Goal: Information Seeking & Learning: Find specific fact

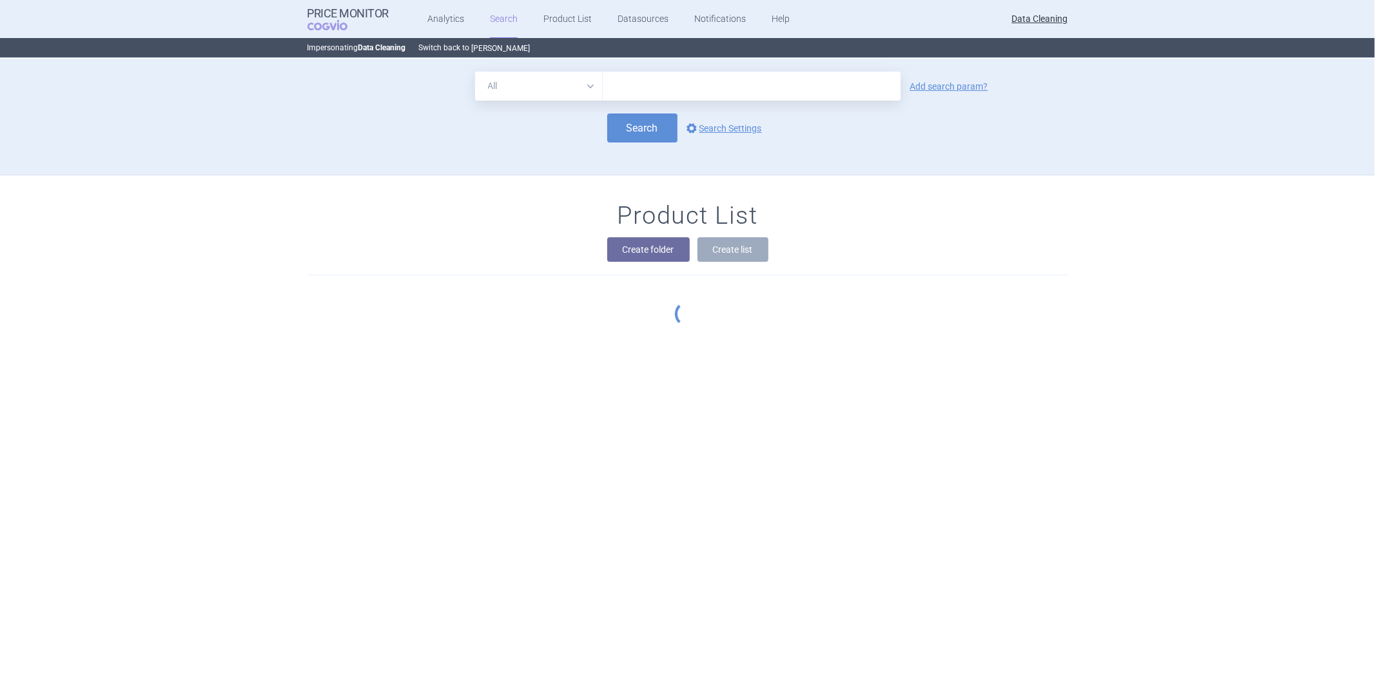
click at [472, 44] on button "[PERSON_NAME]" at bounding box center [501, 48] width 59 height 10
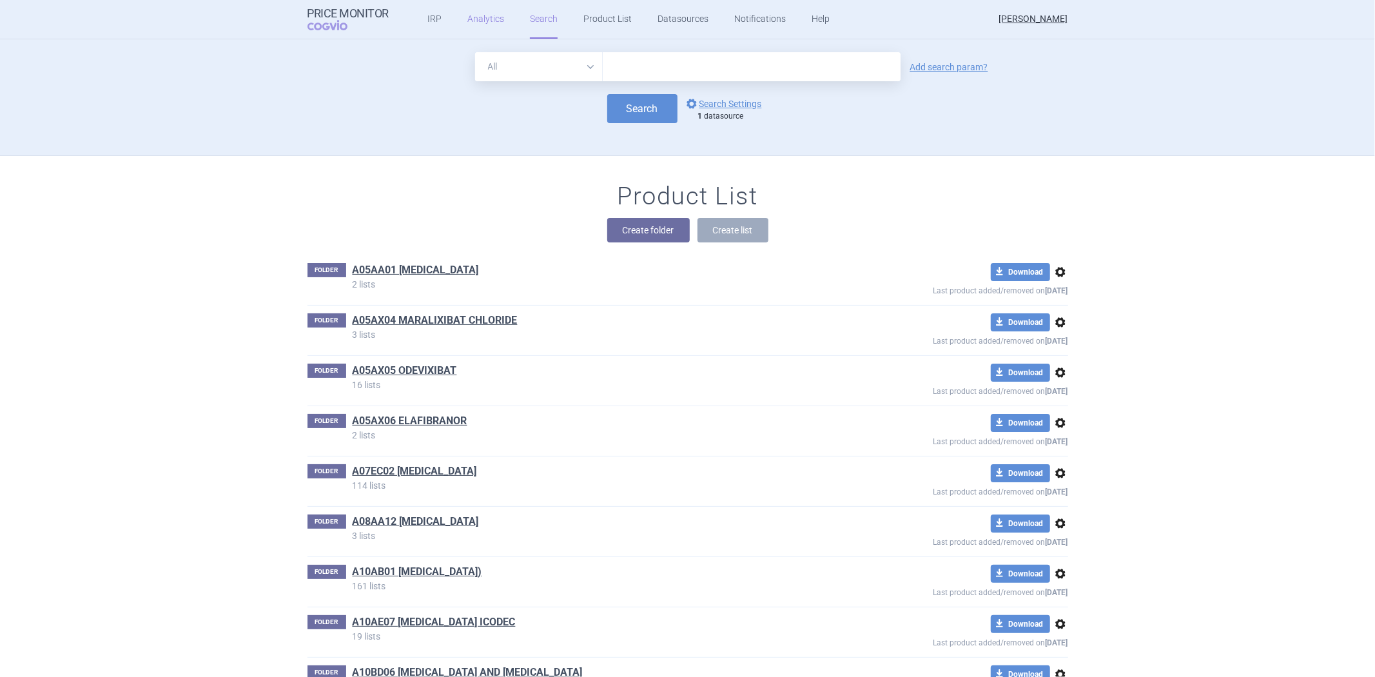
click at [481, 16] on link "Analytics" at bounding box center [485, 19] width 37 height 39
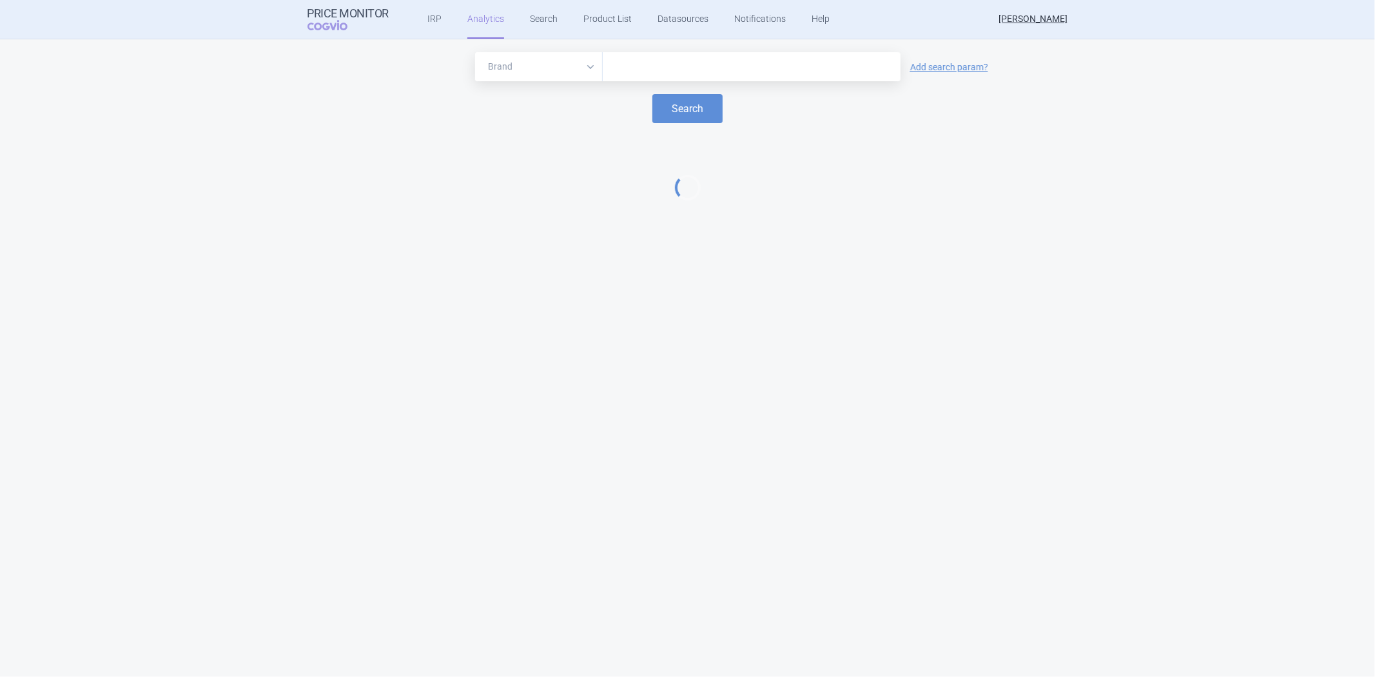
click at [578, 75] on select "Brand ATC/Active substance Therapeutic area" at bounding box center [539, 66] width 128 height 29
click at [617, 60] on input "text" at bounding box center [751, 67] width 285 height 17
paste input "[MEDICAL_DATA]"
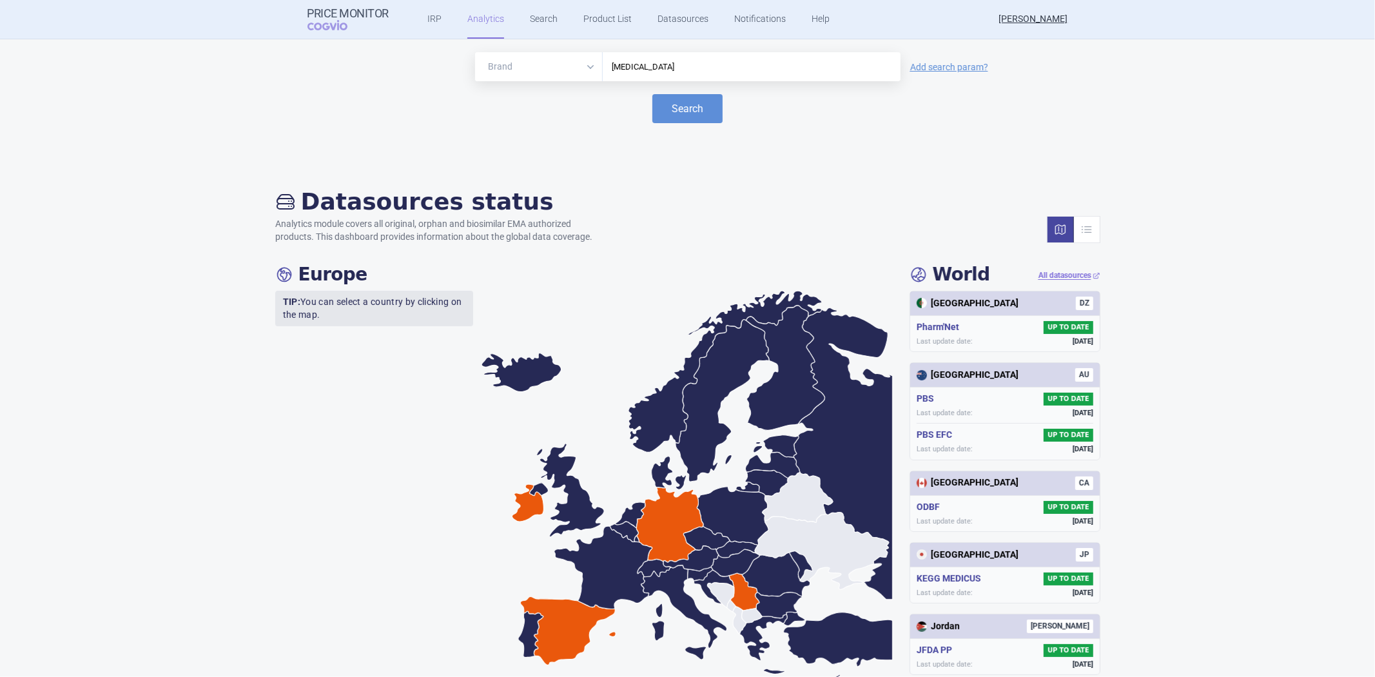
click at [705, 68] on input "[MEDICAL_DATA]" at bounding box center [751, 67] width 285 height 17
click at [723, 66] on input "[MEDICAL_DATA]" at bounding box center [751, 67] width 285 height 17
click at [686, 66] on input "[MEDICAL_DATA]" at bounding box center [751, 67] width 285 height 17
click at [775, 66] on input "CELEBRE" at bounding box center [751, 67] width 285 height 17
type input "CELEBR"
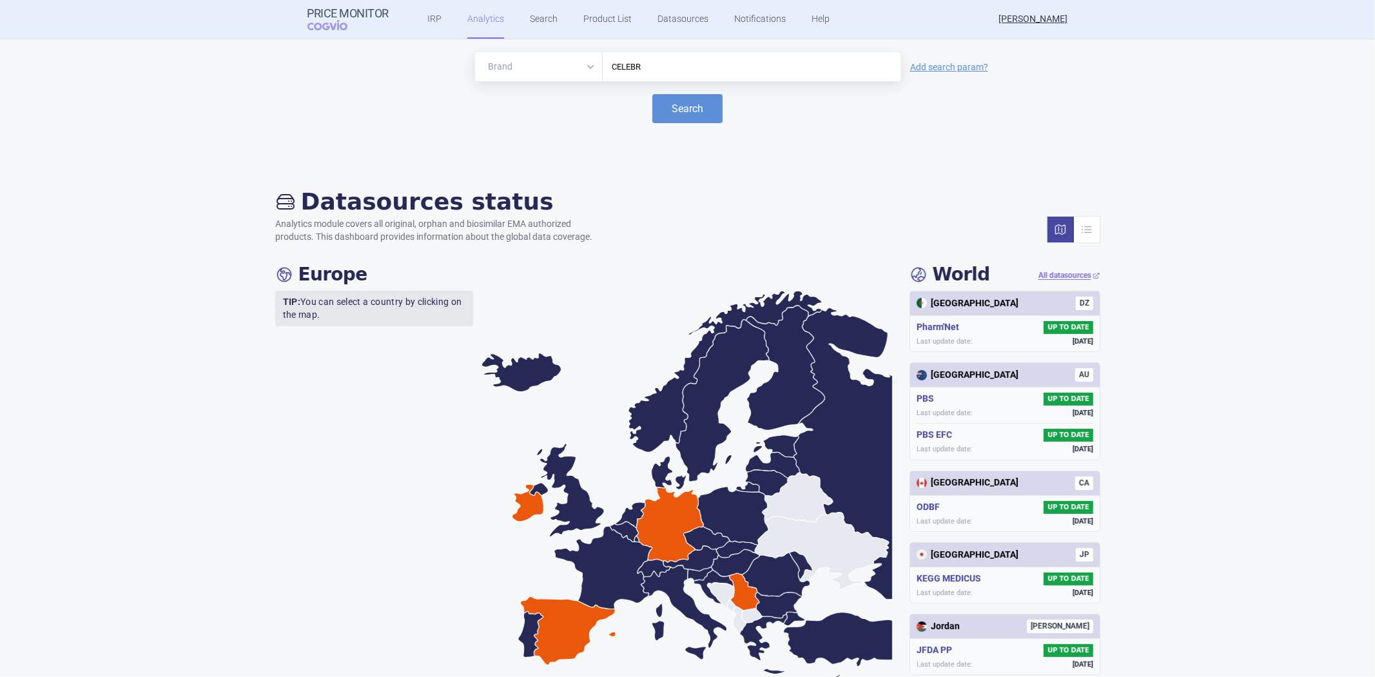
click at [701, 73] on input "CELEBR" at bounding box center [751, 67] width 285 height 17
click at [671, 72] on input "CELEBR" at bounding box center [751, 67] width 285 height 17
click at [583, 72] on select "Brand ATC/Active substance Therapeutic area" at bounding box center [539, 66] width 128 height 29
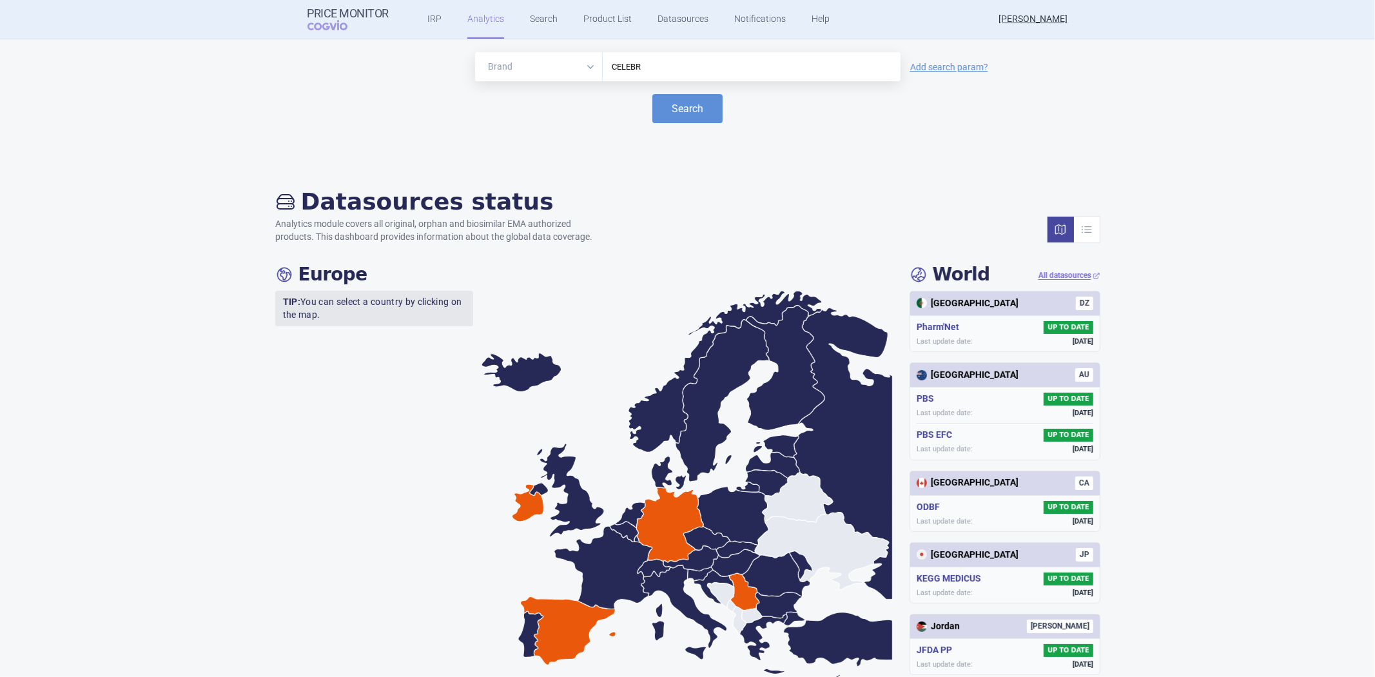
select select "atc"
click at [475, 52] on select "Brand ATC/Active substance Therapeutic area" at bounding box center [539, 66] width 128 height 29
click at [633, 67] on input "CELEBR" at bounding box center [751, 67] width 285 height 17
paste input "L01XX33"
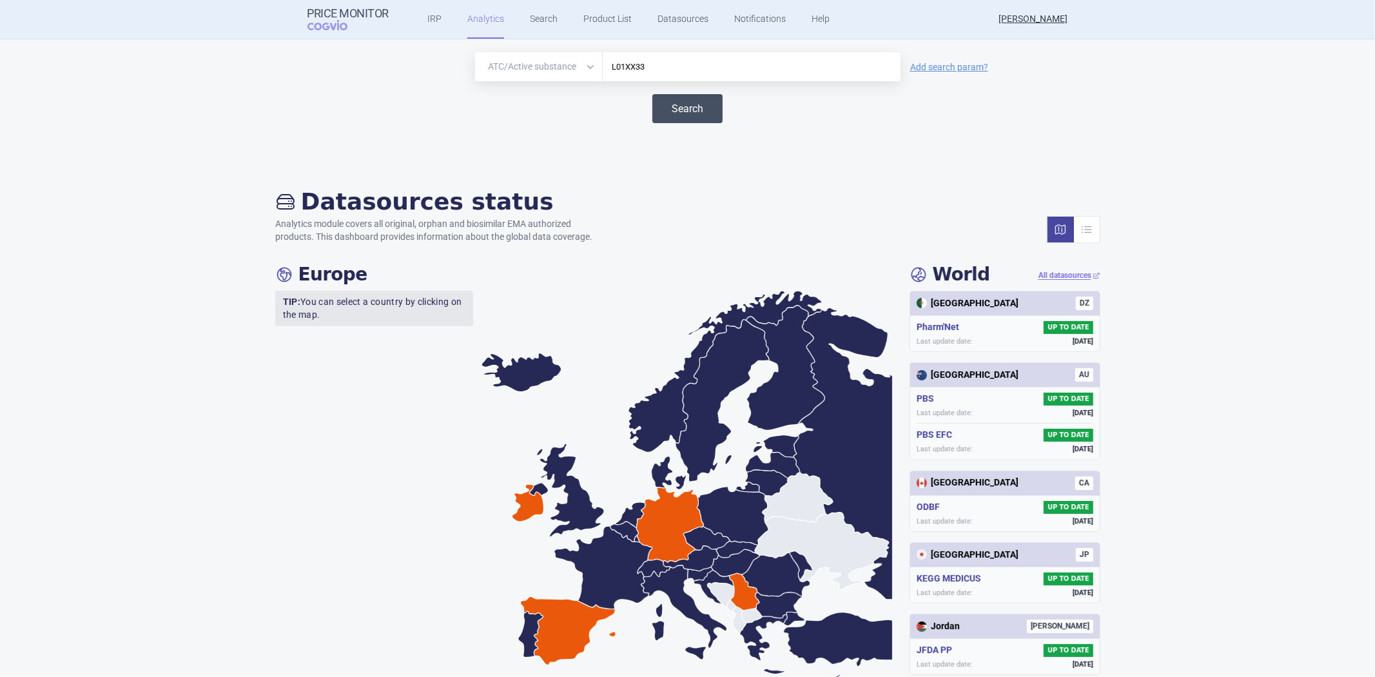
click at [692, 108] on button "Search" at bounding box center [687, 108] width 70 height 29
click at [717, 65] on input "L01XX33" at bounding box center [751, 67] width 285 height 17
type input "L01XX3"
